Goal: Answer question/provide support

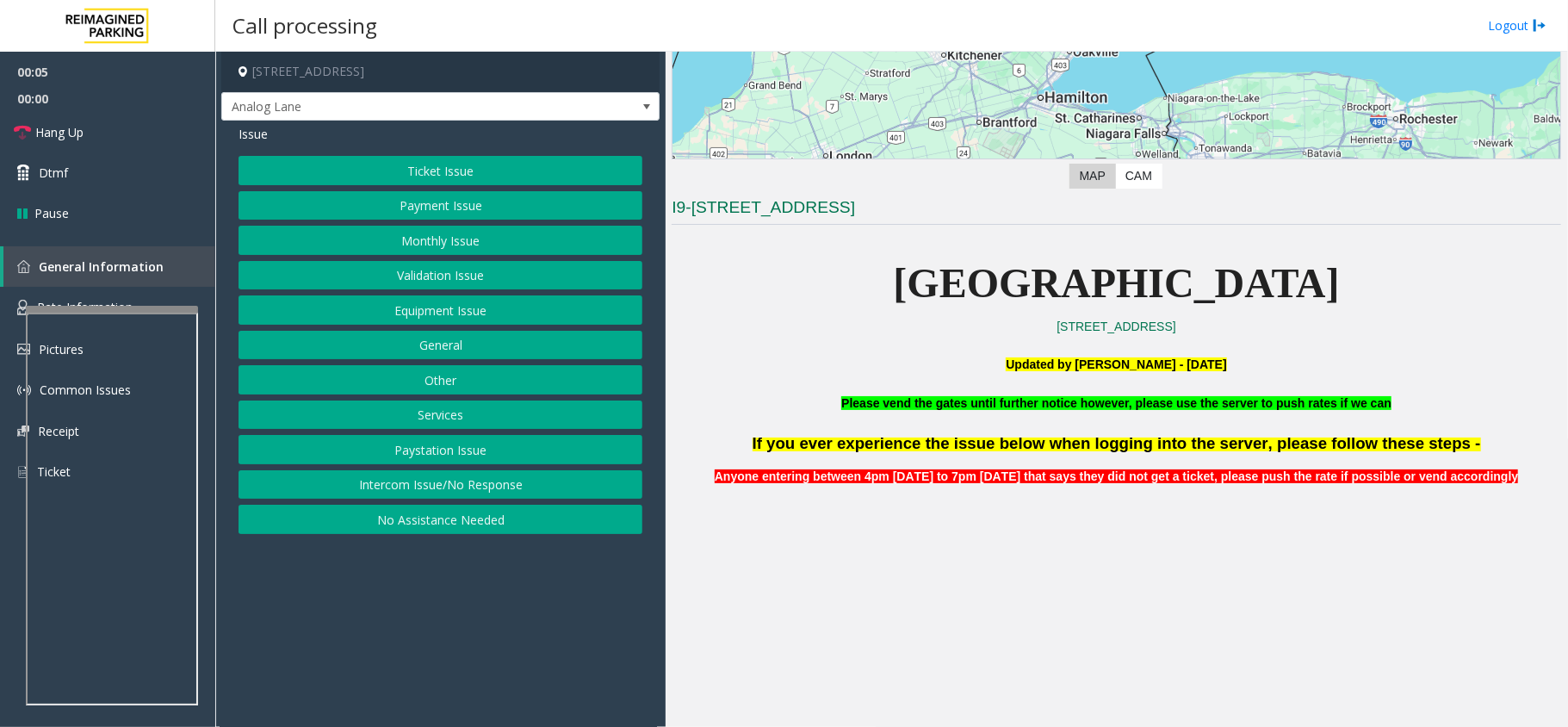
scroll to position [574, 0]
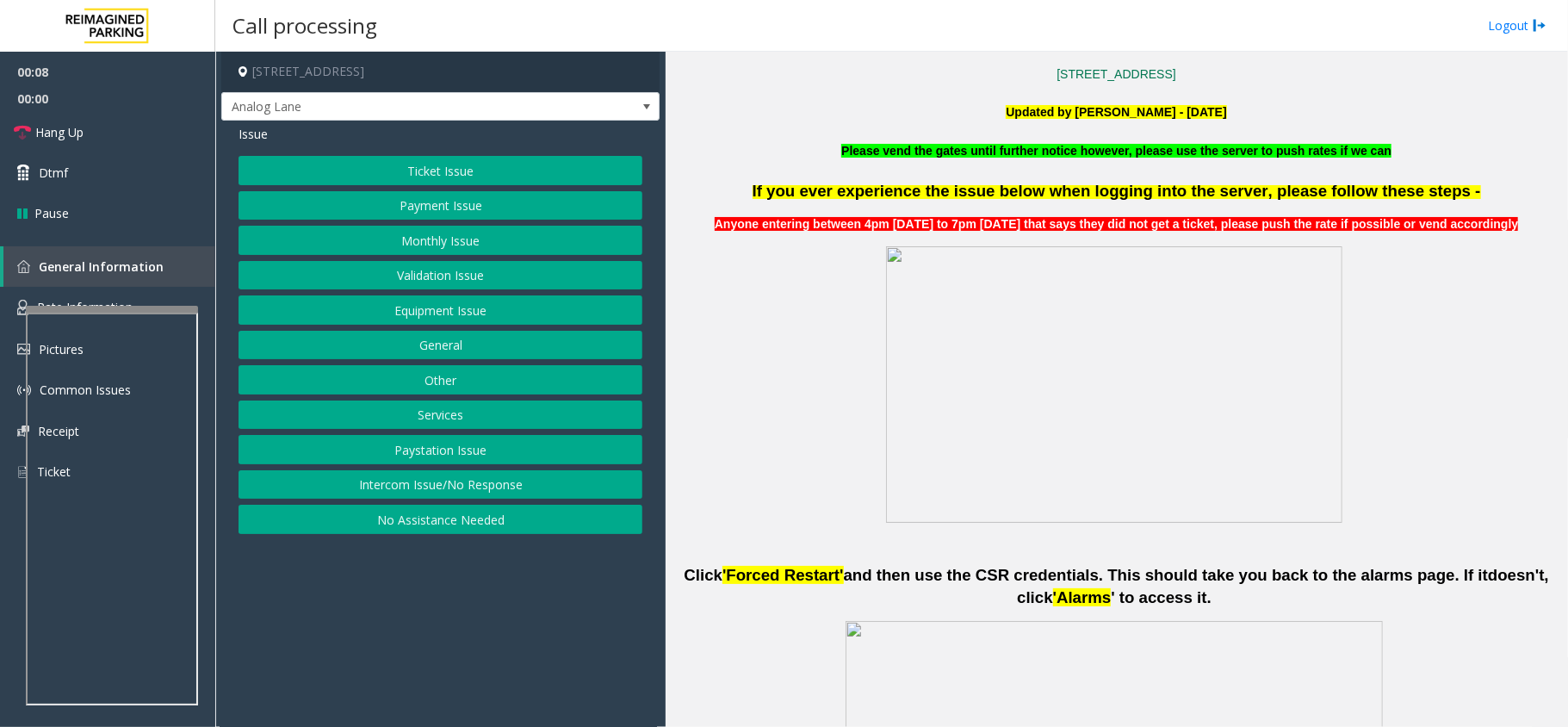
click at [483, 167] on button "Ticket Issue" at bounding box center [441, 170] width 404 height 29
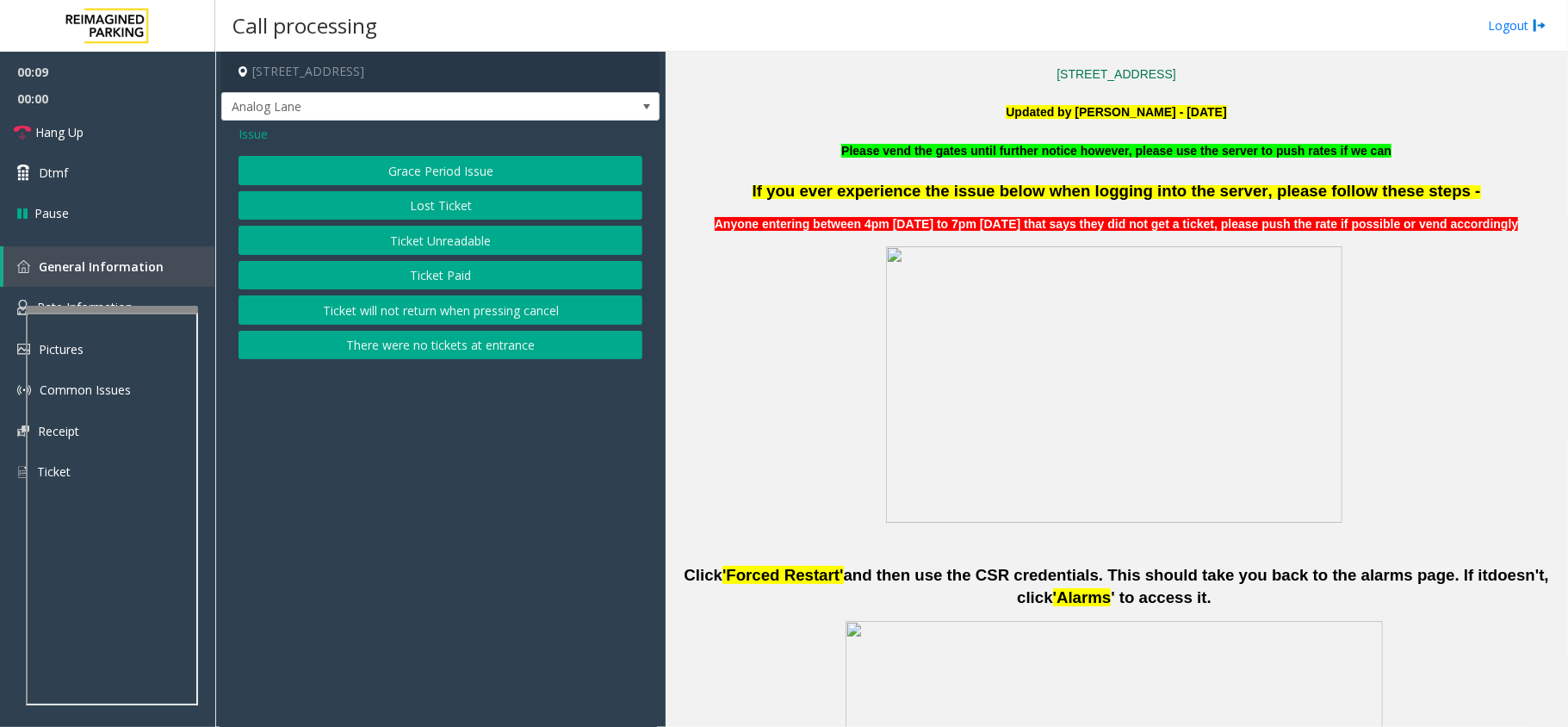
click at [270, 142] on div "Issue" at bounding box center [441, 134] width 404 height 18
click at [257, 133] on span "Issue" at bounding box center [253, 134] width 29 height 18
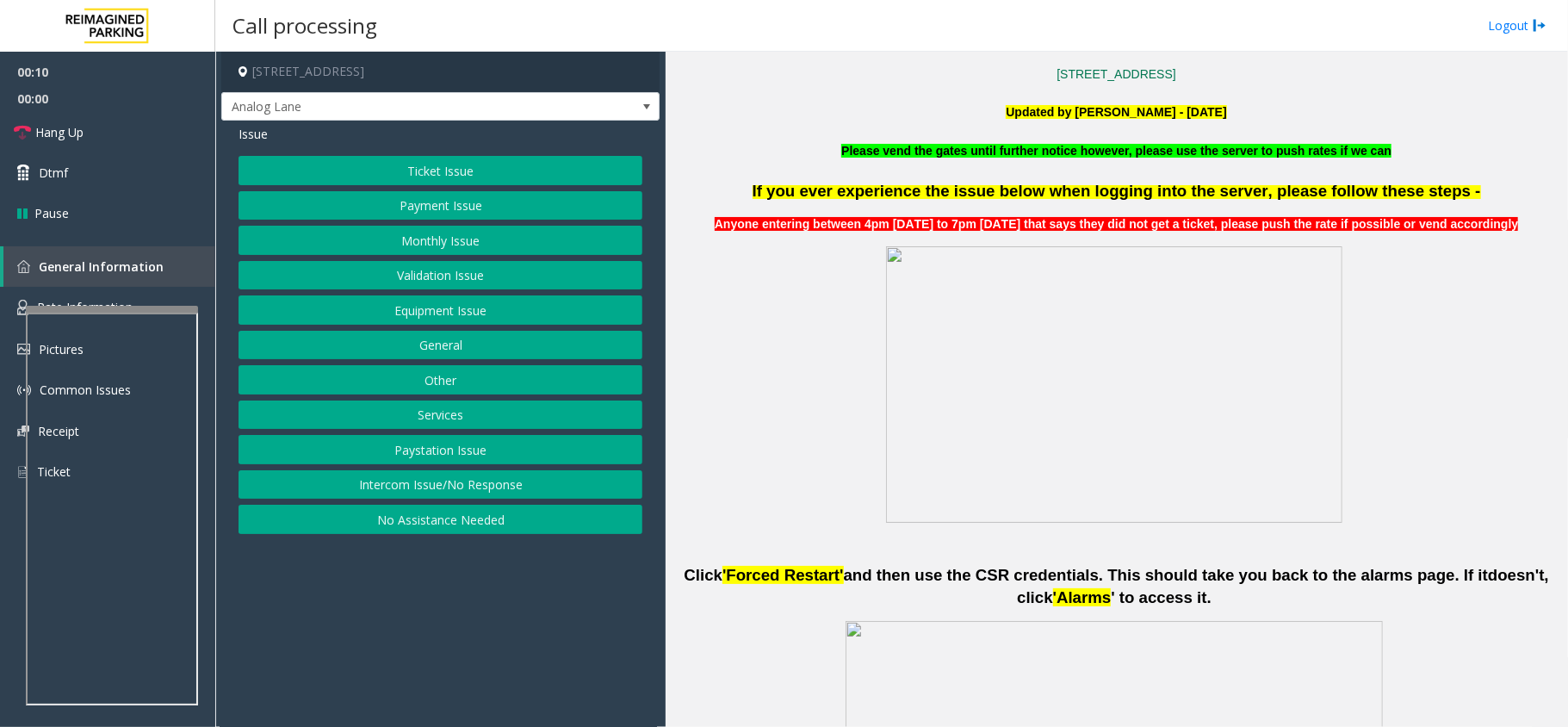
click at [493, 319] on button "Equipment Issue" at bounding box center [441, 309] width 404 height 29
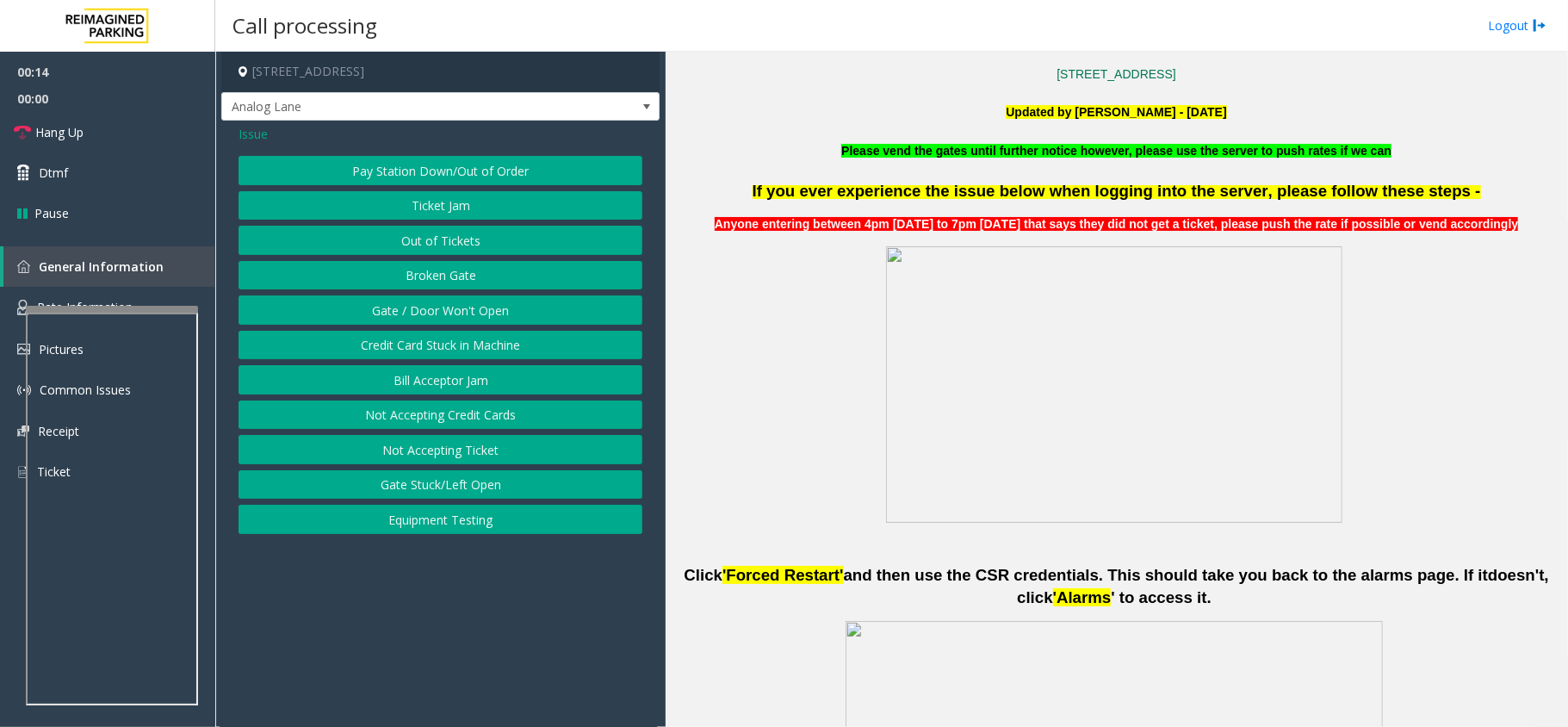
click at [435, 253] on button "Out of Tickets" at bounding box center [441, 240] width 404 height 29
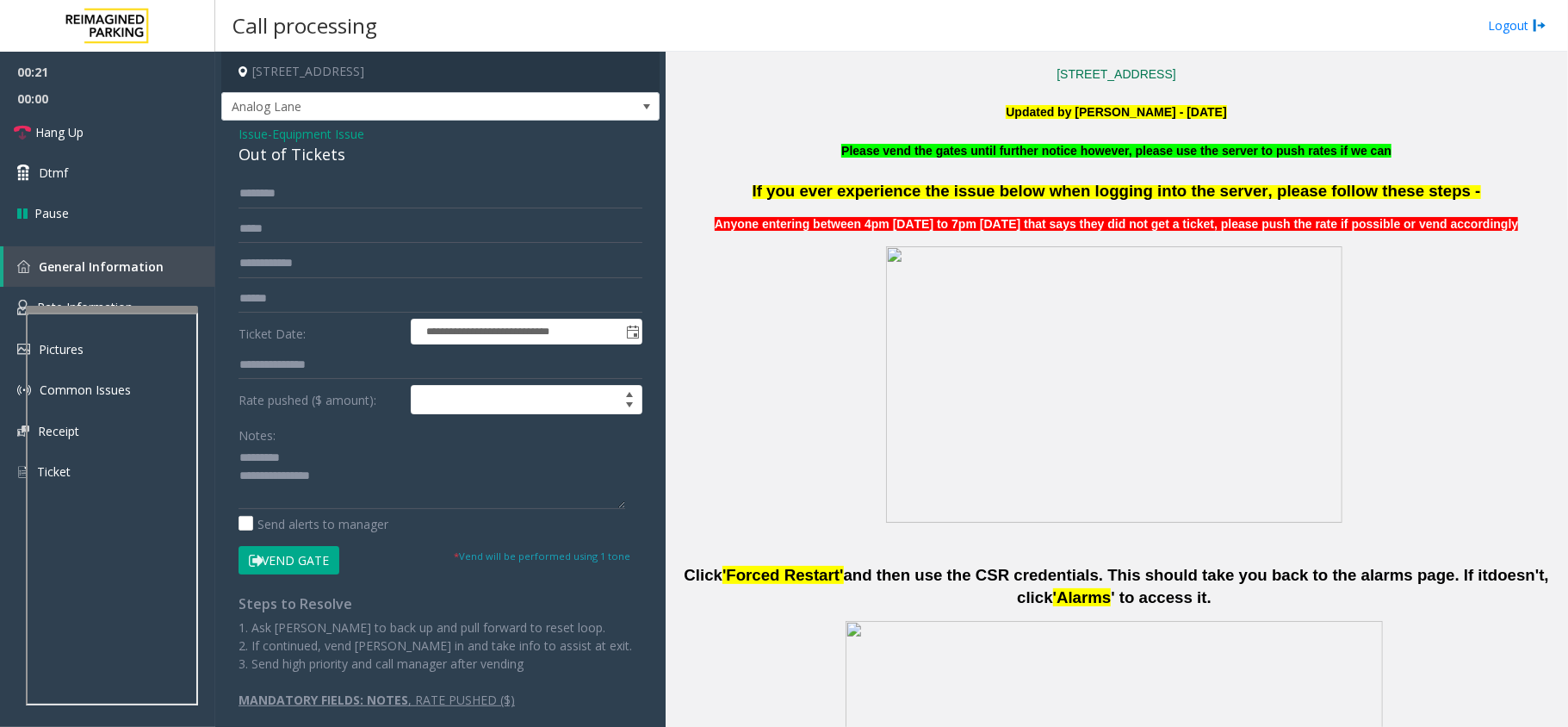
click at [289, 160] on div "Out of Tickets" at bounding box center [441, 154] width 404 height 23
type textarea "**********"
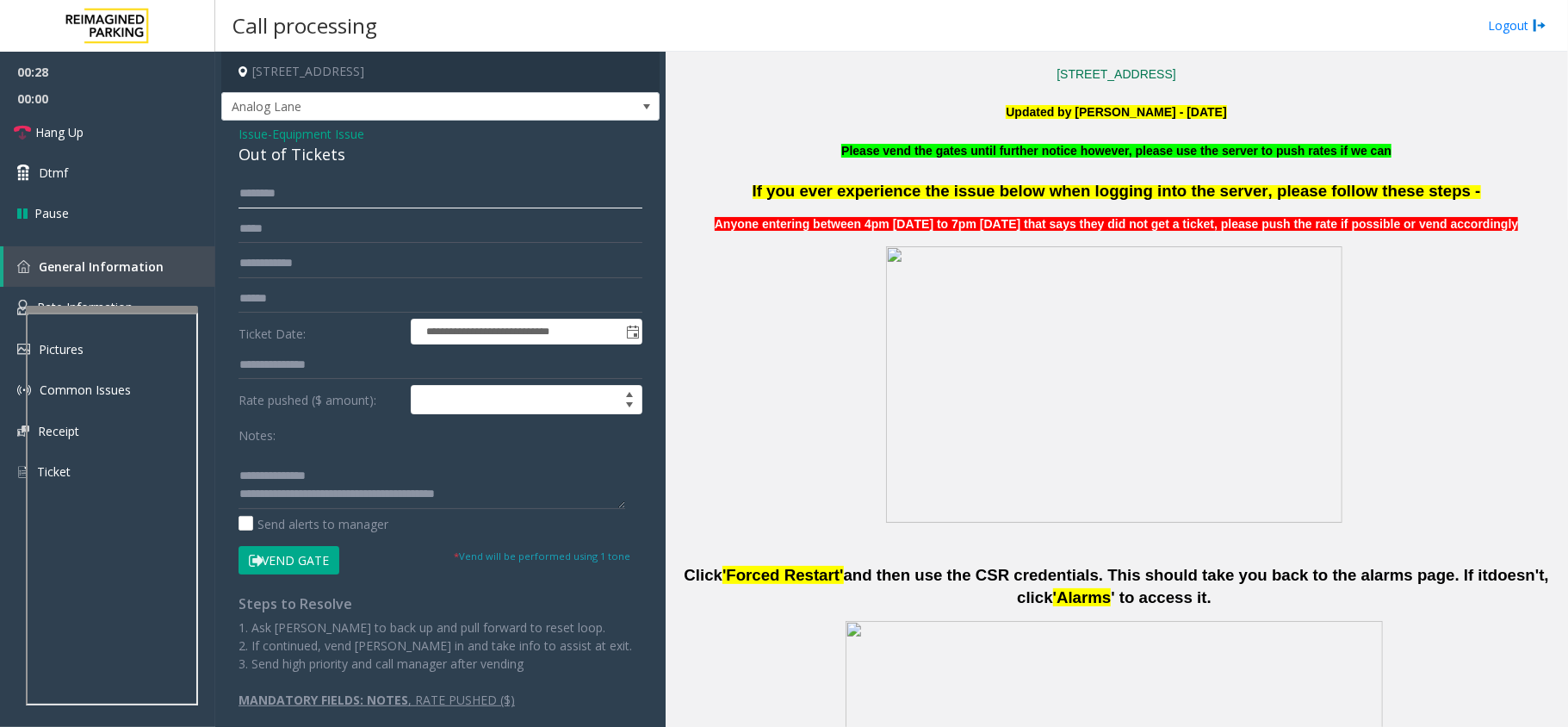
click at [300, 193] on input "text" at bounding box center [441, 193] width 404 height 29
type input "*****"
click at [320, 567] on button "Vend Gate" at bounding box center [289, 560] width 101 height 29
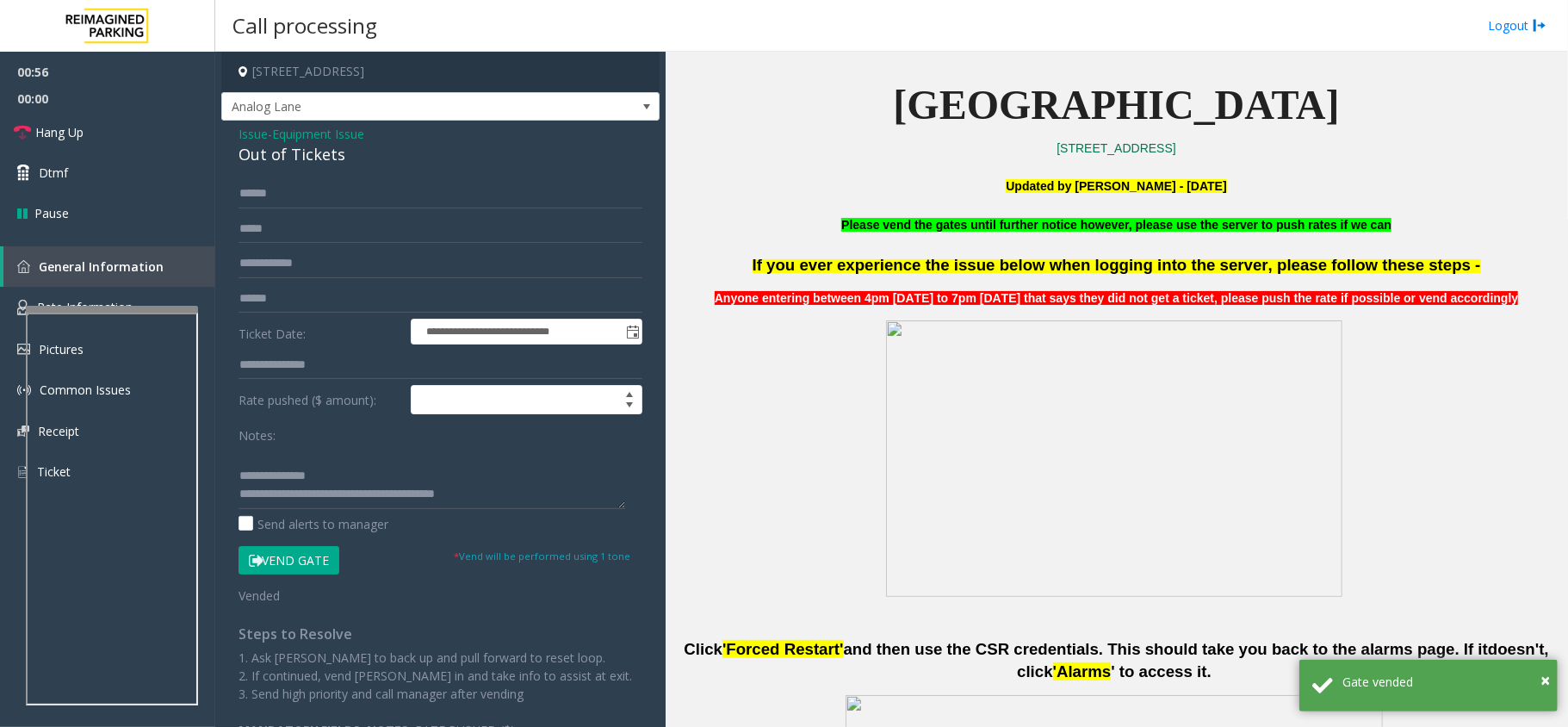
scroll to position [459, 0]
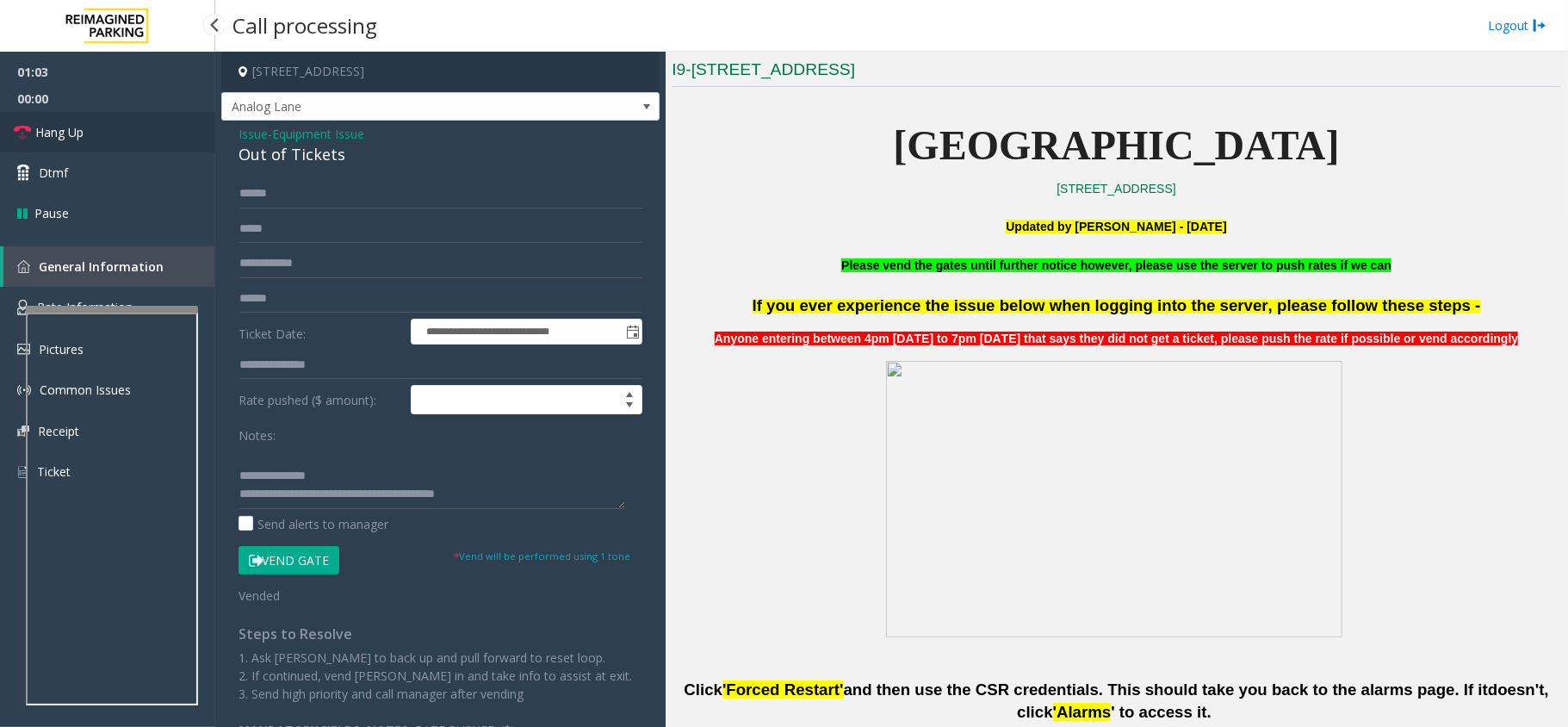
click at [110, 136] on link "Hang Up" at bounding box center [107, 132] width 215 height 41
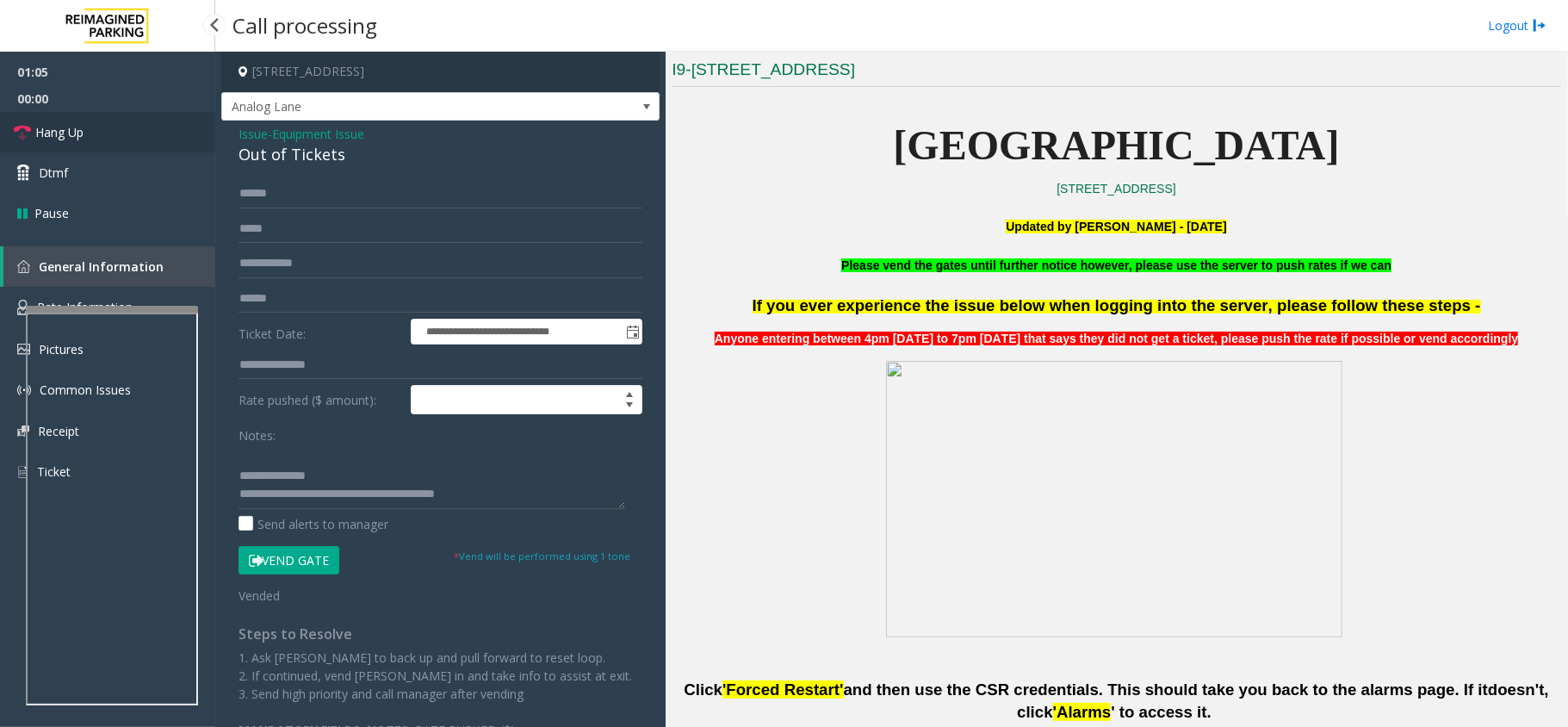
click at [110, 136] on link "Hang Up" at bounding box center [107, 132] width 215 height 41
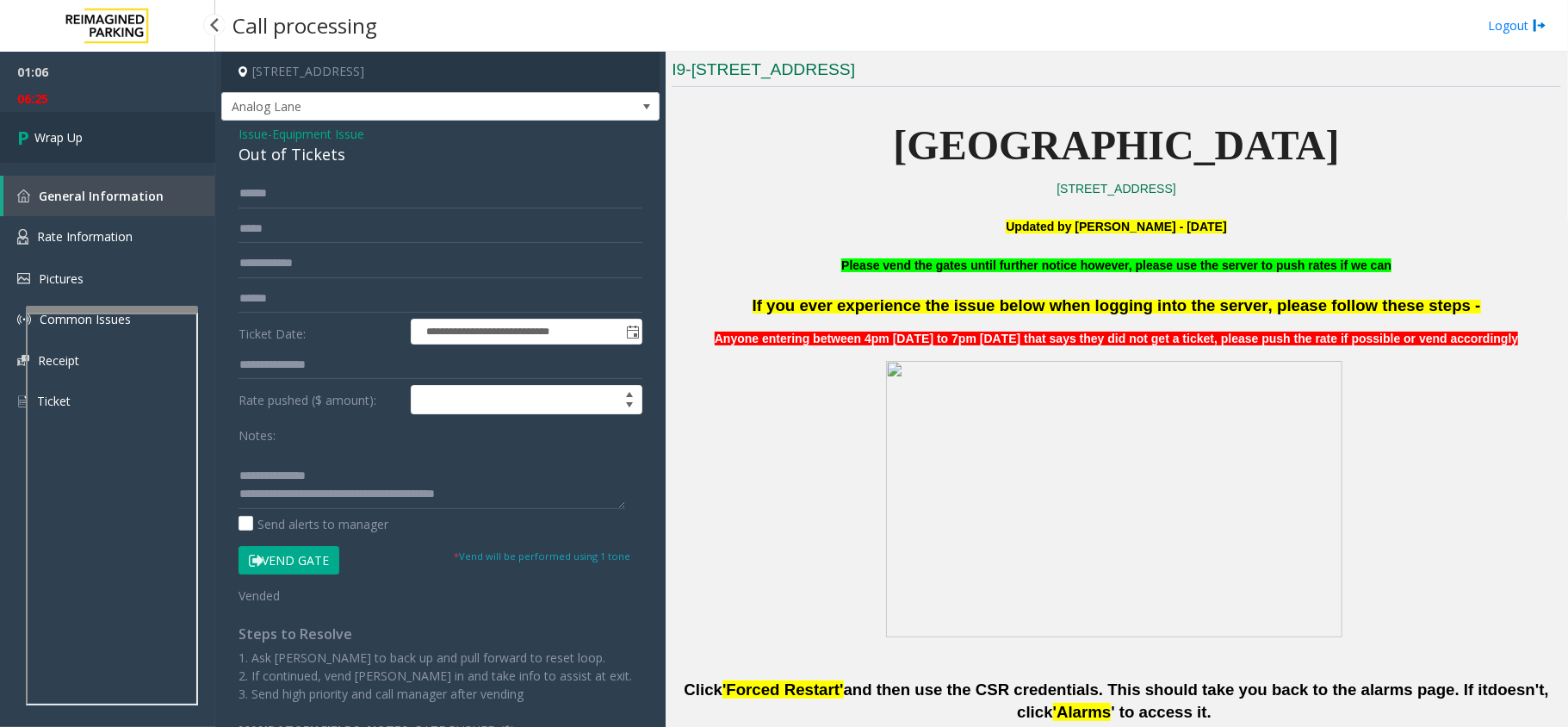
click at [110, 136] on link "Wrap Up" at bounding box center [107, 137] width 215 height 51
